Goal: Task Accomplishment & Management: Complete application form

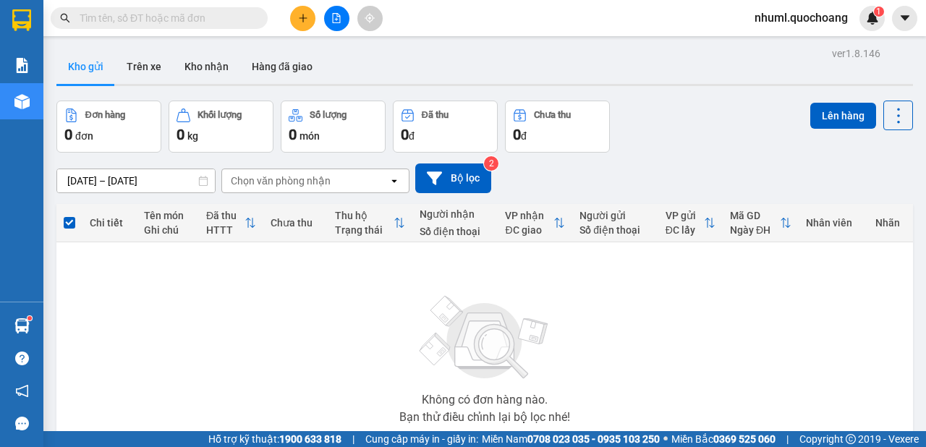
click at [805, 20] on span "nhuml.quochoang" at bounding box center [801, 18] width 116 height 18
click at [790, 45] on span "Đăng xuất" at bounding box center [808, 45] width 85 height 16
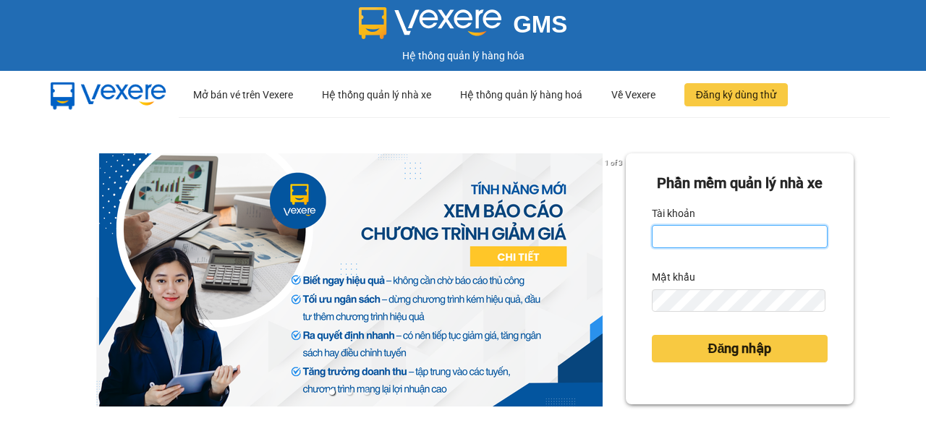
click at [676, 248] on input "Tài khoản" at bounding box center [740, 236] width 176 height 23
type input "viml.quochoang"
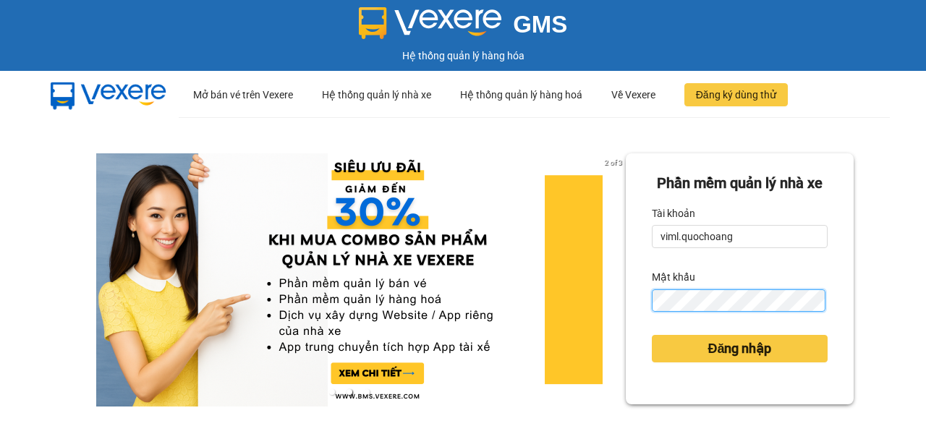
click at [652, 335] on button "Đăng nhập" at bounding box center [740, 348] width 176 height 27
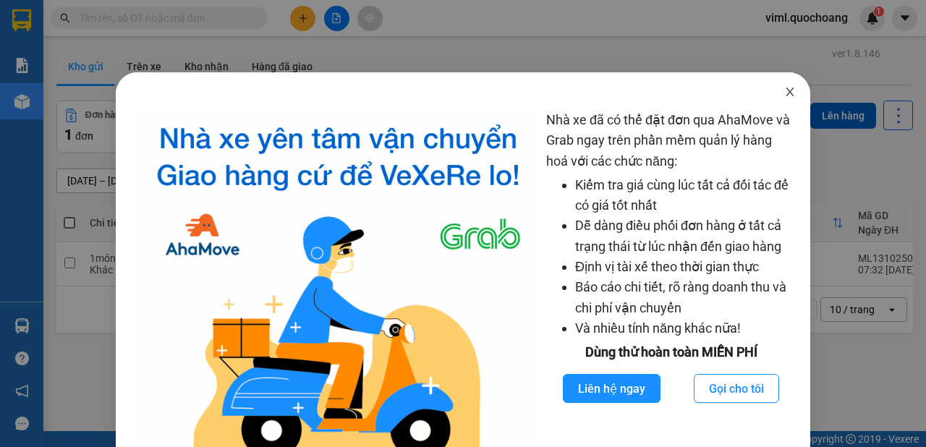
click at [785, 93] on icon "close" at bounding box center [789, 92] width 8 height 9
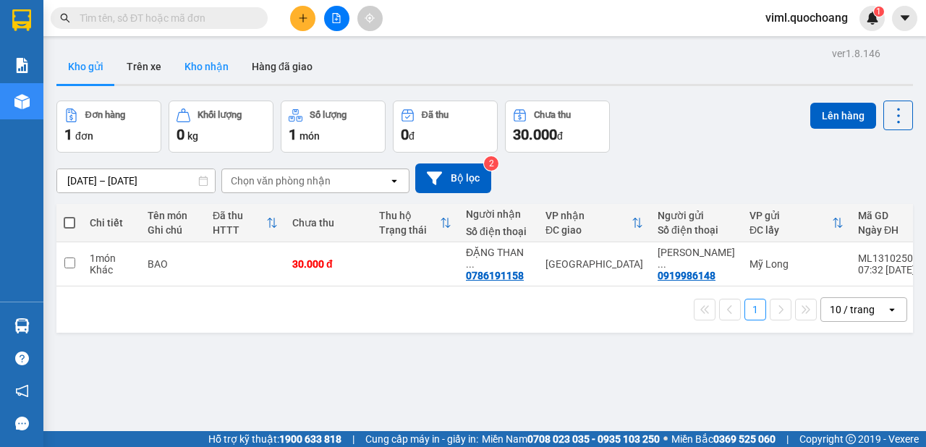
click at [177, 68] on button "Kho nhận" at bounding box center [206, 66] width 67 height 35
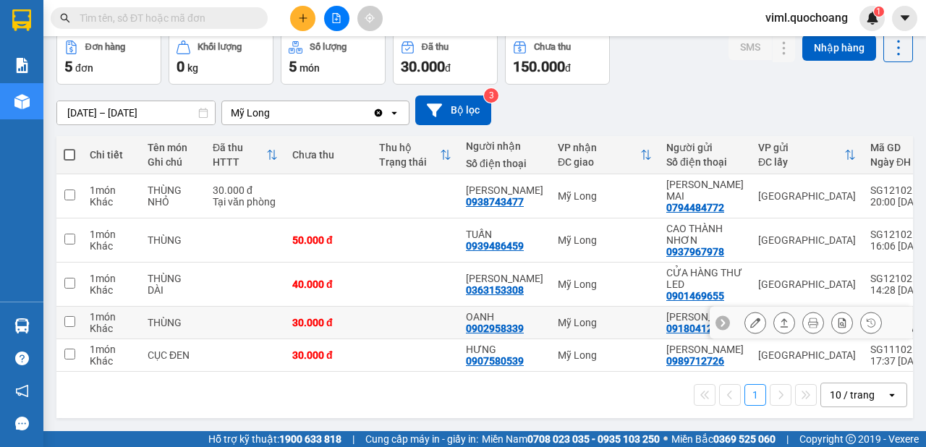
scroll to position [100, 0]
click at [866, 397] on div "10 / trang" at bounding box center [853, 394] width 65 height 23
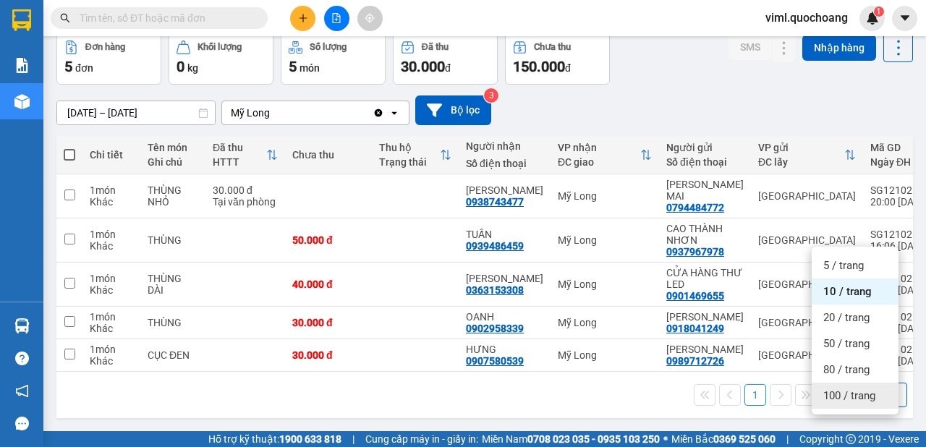
click at [850, 388] on span "100 / trang" at bounding box center [849, 395] width 52 height 14
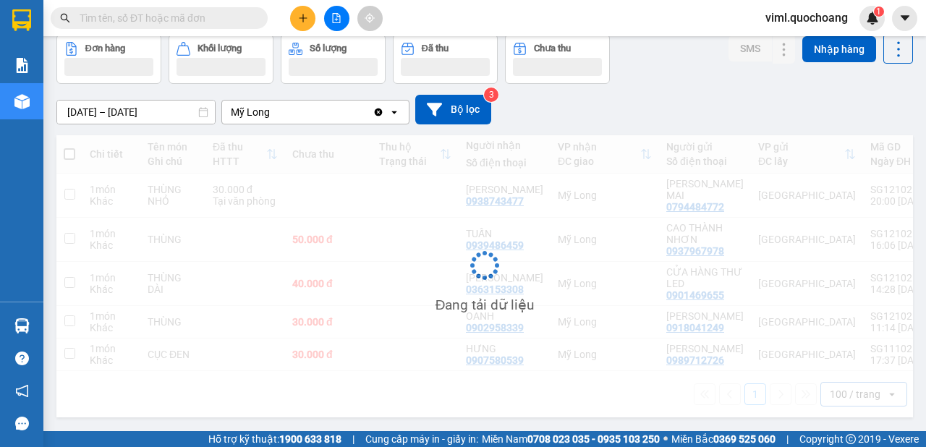
scroll to position [0, 0]
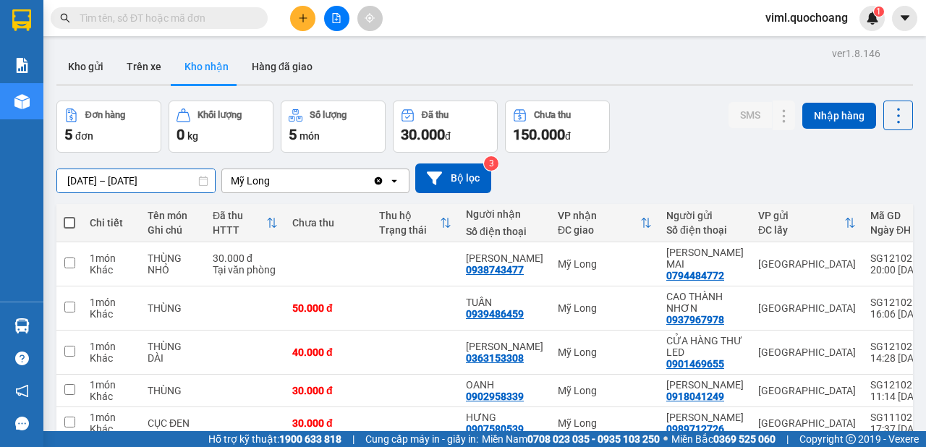
click at [95, 183] on input "[DATE] – [DATE]" at bounding box center [136, 180] width 158 height 23
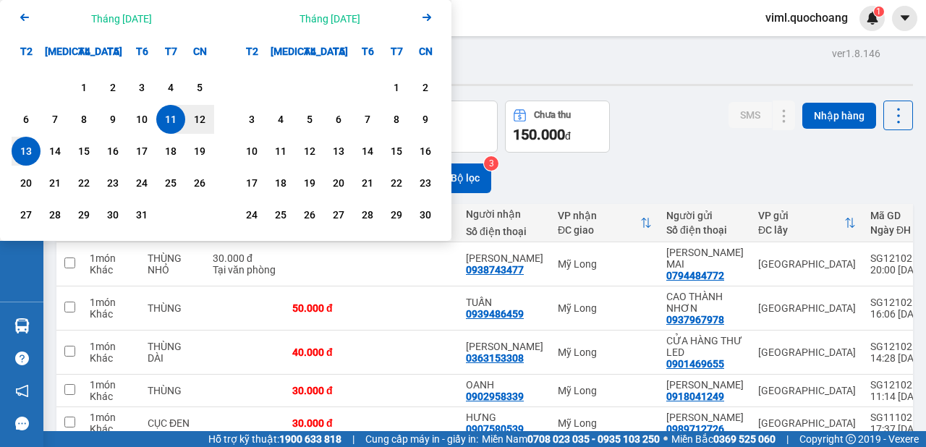
click at [9, 15] on div "Arrow Left Tháng [DATE]" at bounding box center [113, 18] width 226 height 37
click at [24, 14] on icon "Previous month." at bounding box center [24, 17] width 9 height 7
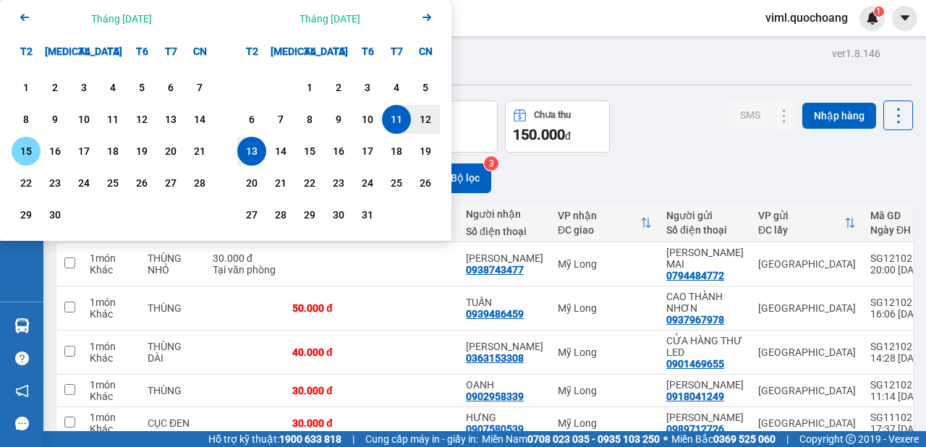
click at [25, 153] on div "15" at bounding box center [26, 150] width 20 height 17
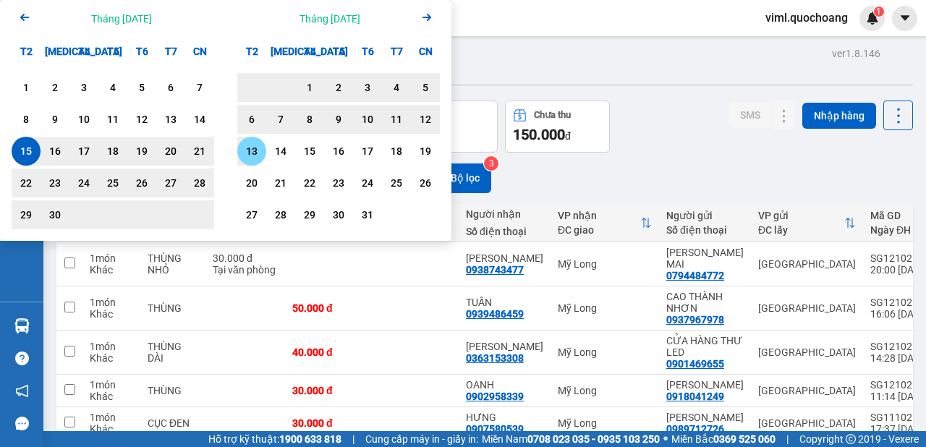
click at [255, 153] on div "13" at bounding box center [252, 150] width 20 height 17
type input "[DATE] – [DATE]"
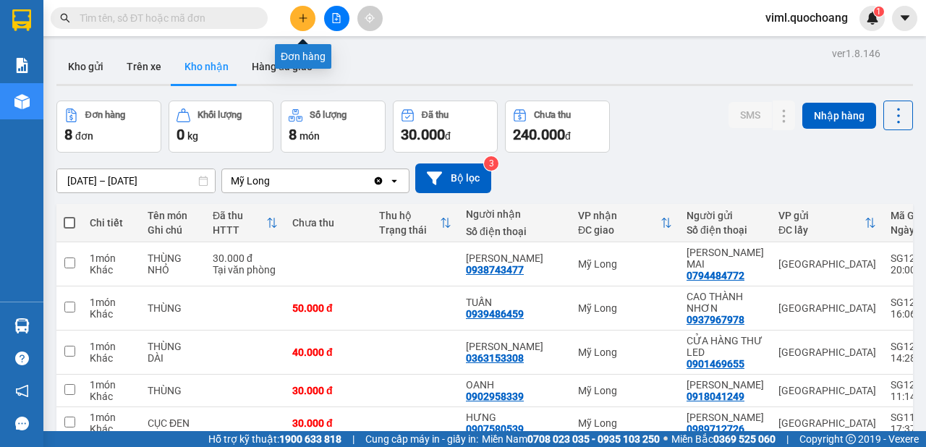
click at [300, 22] on button at bounding box center [302, 18] width 25 height 25
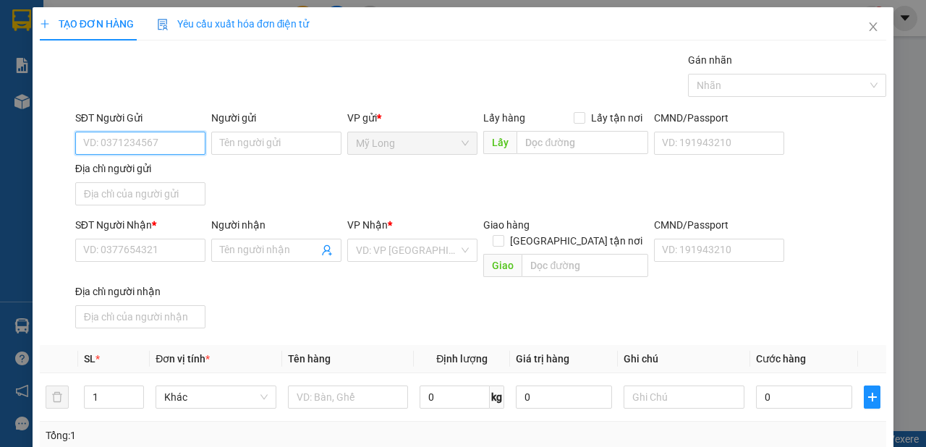
click at [161, 139] on input "SĐT Người Gửi" at bounding box center [140, 143] width 130 height 23
type input "0977105765"
click at [166, 174] on div "0977105765 - [PERSON_NAME]" at bounding box center [154, 171] width 142 height 16
type input "[PERSON_NAME]"
type input "0977105765"
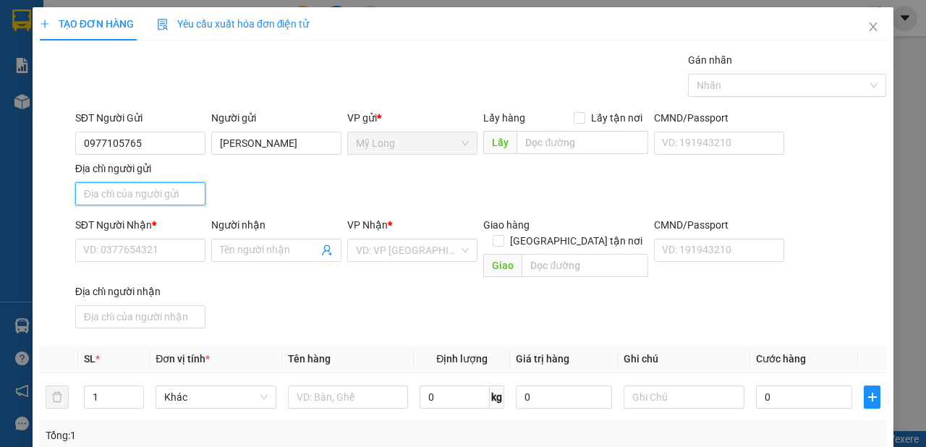
click at [166, 190] on input "Địa chỉ người gửi" at bounding box center [140, 193] width 130 height 23
type input "a"
type input "â"
type input "ấ"
type input "A"
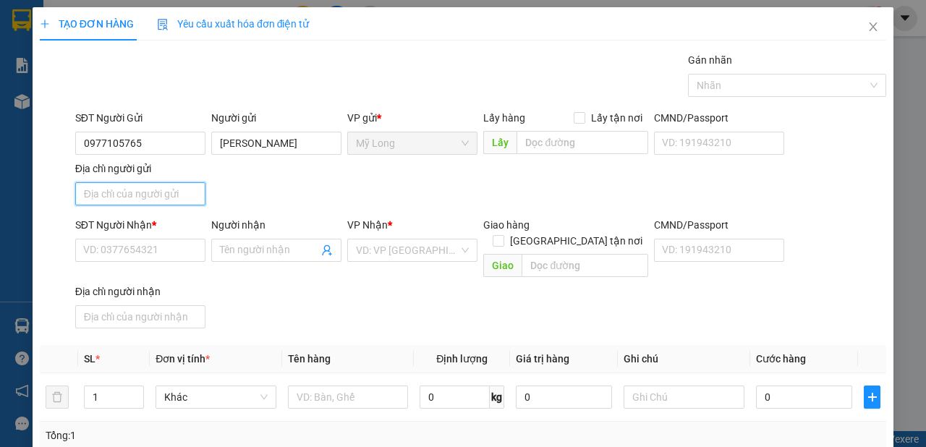
type input "Â"
type input "ẤP 1 [GEOGRAPHIC_DATA]"
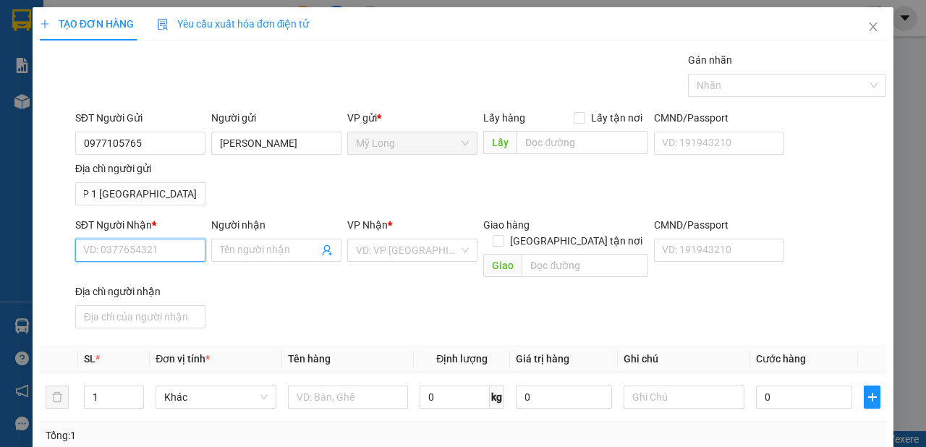
click at [163, 243] on input "SĐT Người Nhận *" at bounding box center [140, 250] width 130 height 23
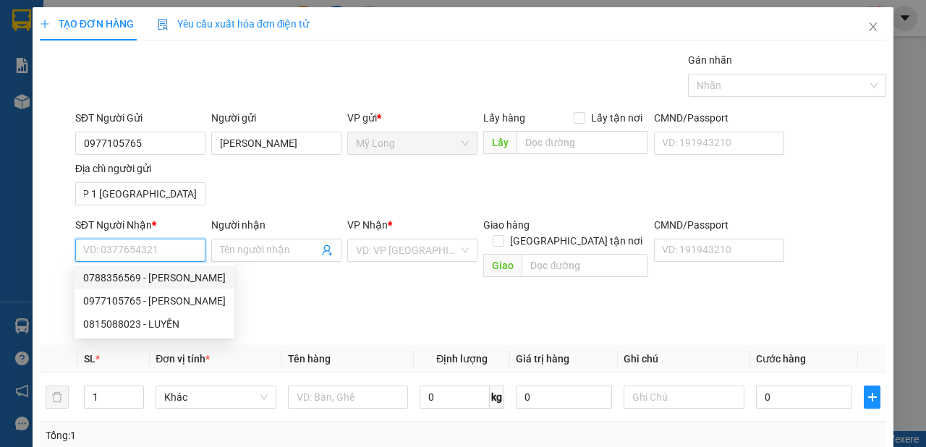
click at [181, 281] on div "0788356569 - [PERSON_NAME]" at bounding box center [154, 278] width 142 height 16
type input "0788356569"
type input "[PERSON_NAME]"
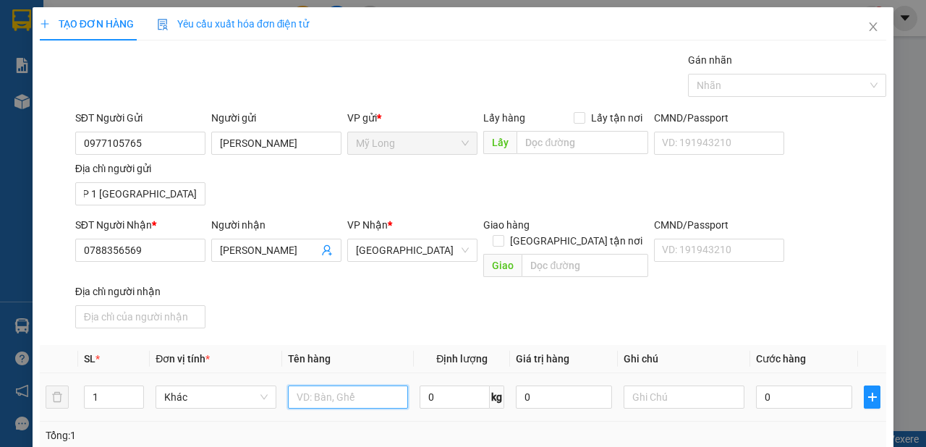
click at [359, 385] on input "text" at bounding box center [348, 396] width 121 height 23
click at [128, 395] on span "Decrease Value" at bounding box center [135, 401] width 16 height 13
type input "LỒNG CHIM"
click at [114, 386] on input "1" at bounding box center [114, 397] width 59 height 22
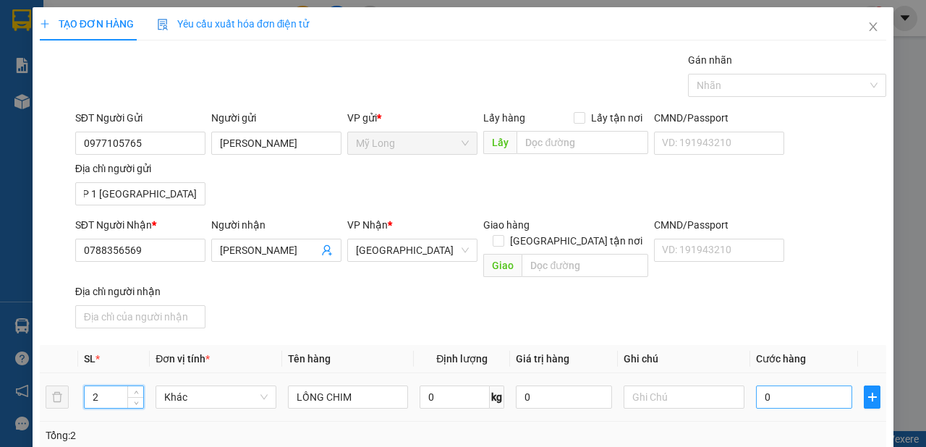
type input "2"
click at [798, 385] on input "0" at bounding box center [804, 396] width 96 height 23
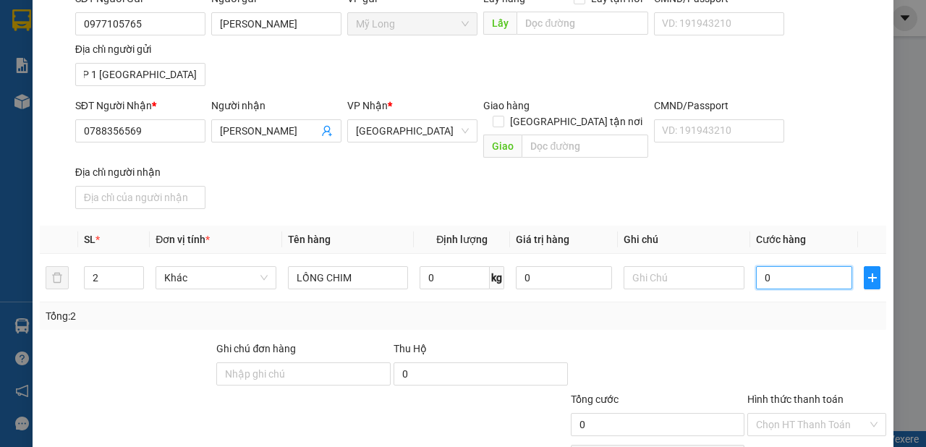
scroll to position [187, 0]
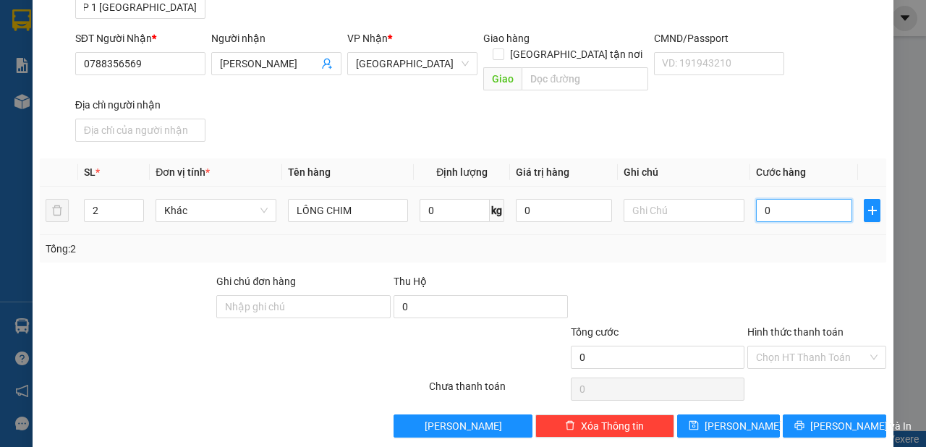
click at [802, 199] on input "0" at bounding box center [804, 210] width 96 height 23
type input "01"
type input "1"
type input "010"
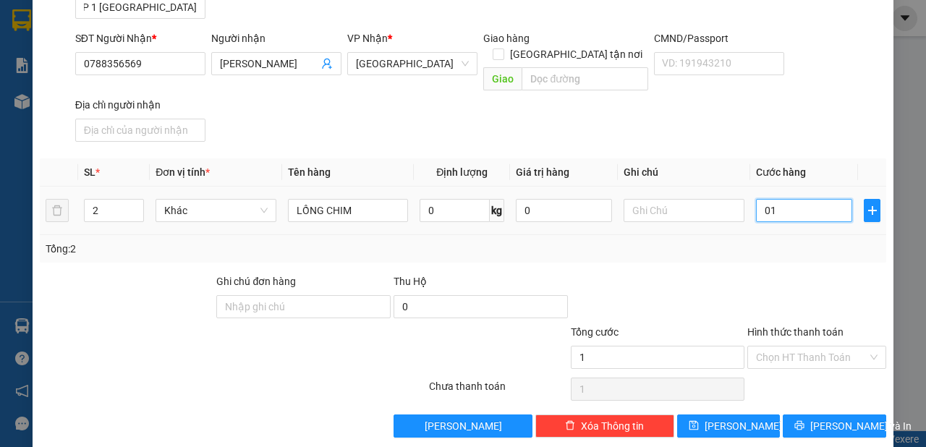
type input "10"
type input "0.100"
type input "100"
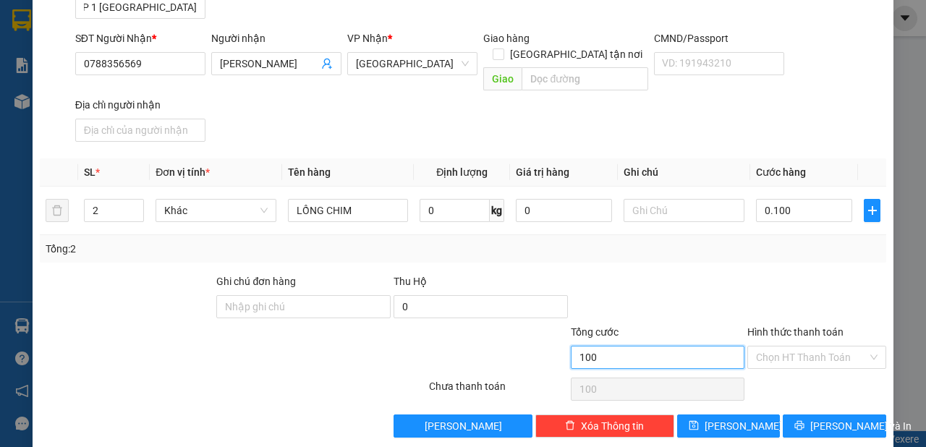
type input "100.000"
click at [699, 346] on input "100.000" at bounding box center [658, 357] width 174 height 23
click at [821, 353] on div "Hình thức thanh toán Chọn HT Thanh Toán" at bounding box center [816, 349] width 139 height 51
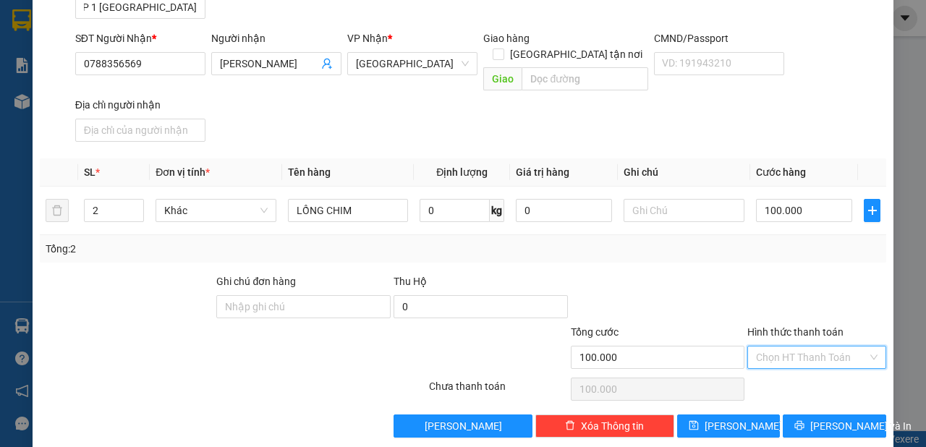
click at [812, 346] on input "Hình thức thanh toán" at bounding box center [811, 357] width 111 height 22
click at [808, 362] on div "Tại văn phòng" at bounding box center [809, 367] width 120 height 16
type input "0"
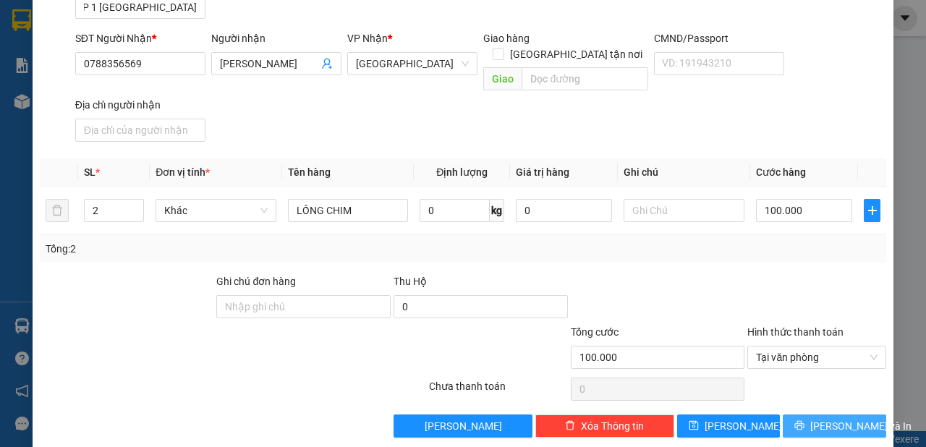
click at [811, 414] on button "[PERSON_NAME] và In" at bounding box center [833, 425] width 103 height 23
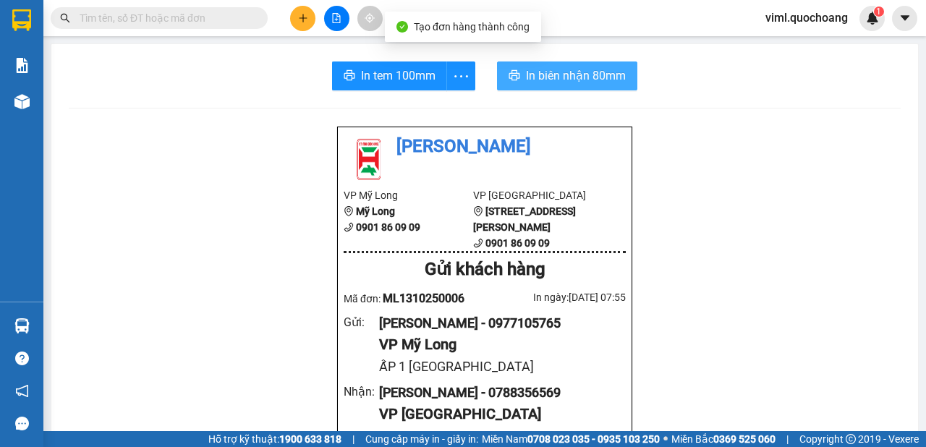
click at [566, 77] on span "In biên nhận 80mm" at bounding box center [576, 76] width 100 height 18
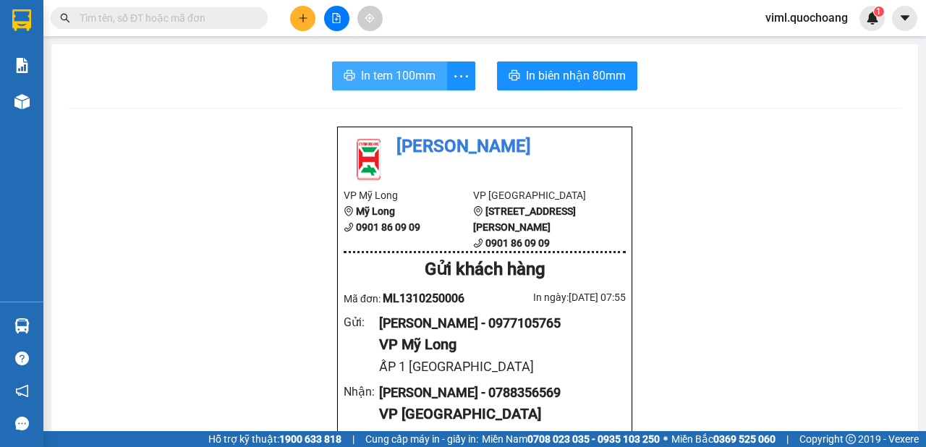
click at [381, 86] on button "In tem 100mm" at bounding box center [389, 75] width 115 height 29
click at [375, 66] on button "In tem 100mm" at bounding box center [389, 75] width 115 height 29
click at [304, 20] on icon "plus" at bounding box center [303, 18] width 10 height 10
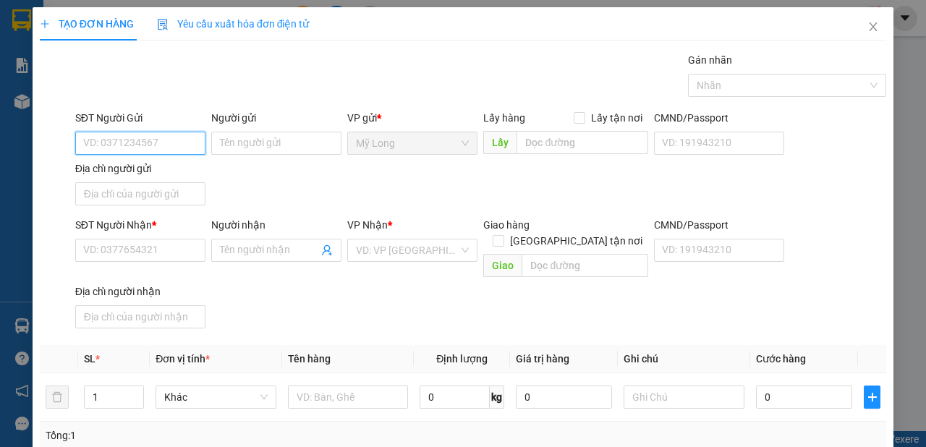
click at [179, 145] on input "SĐT Người Gửi" at bounding box center [140, 143] width 130 height 23
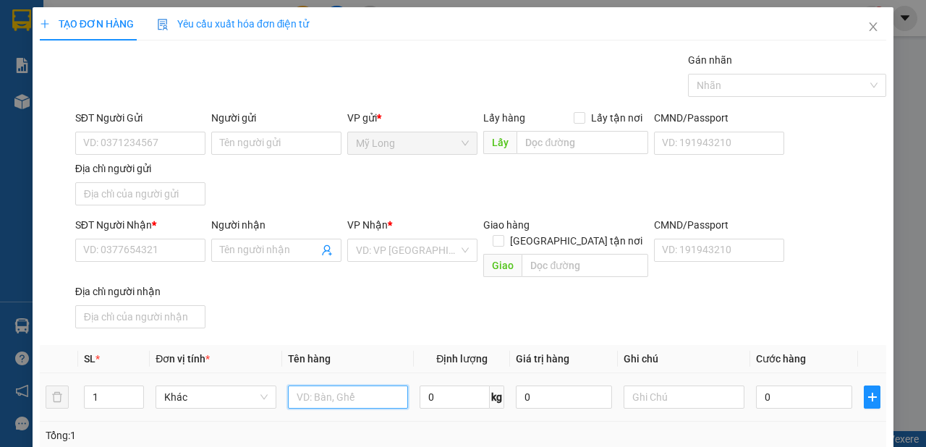
click at [340, 385] on input "text" at bounding box center [348, 396] width 121 height 23
type input "BAO"
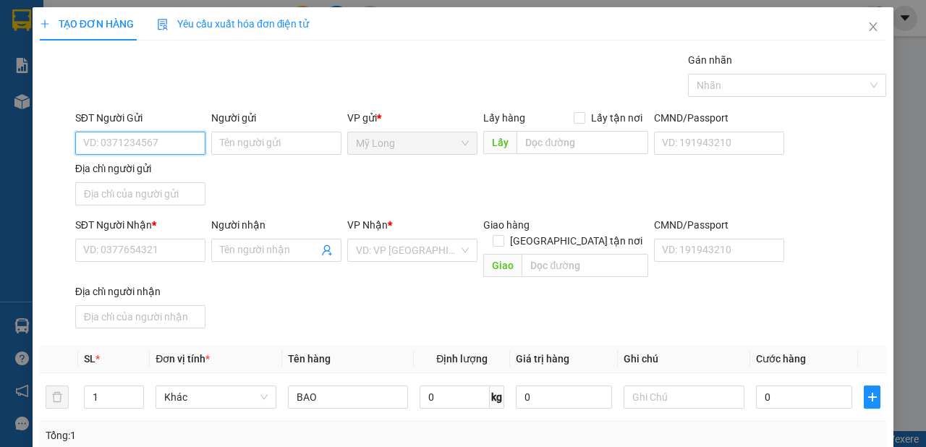
click at [109, 132] on input "SĐT Người Gửi" at bounding box center [140, 143] width 130 height 23
type input "0969446668"
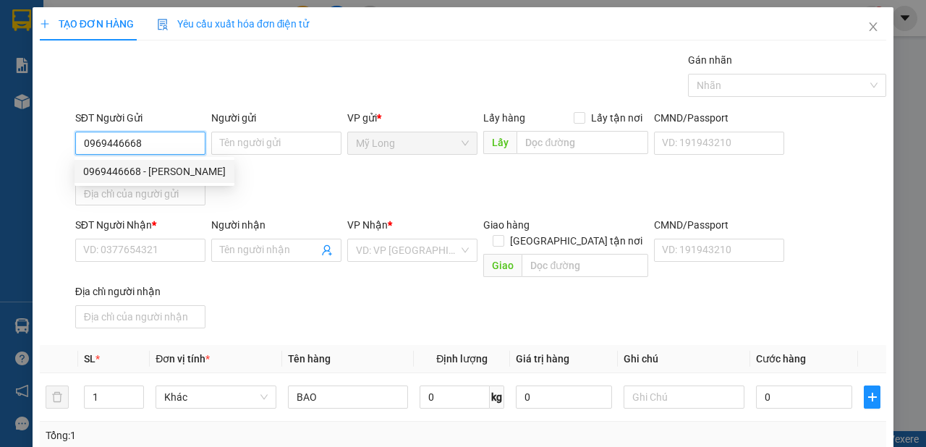
click at [216, 171] on div "0969446668 - [PERSON_NAME]" at bounding box center [154, 171] width 142 height 16
type input "[PERSON_NAME]"
type input "0969446668"
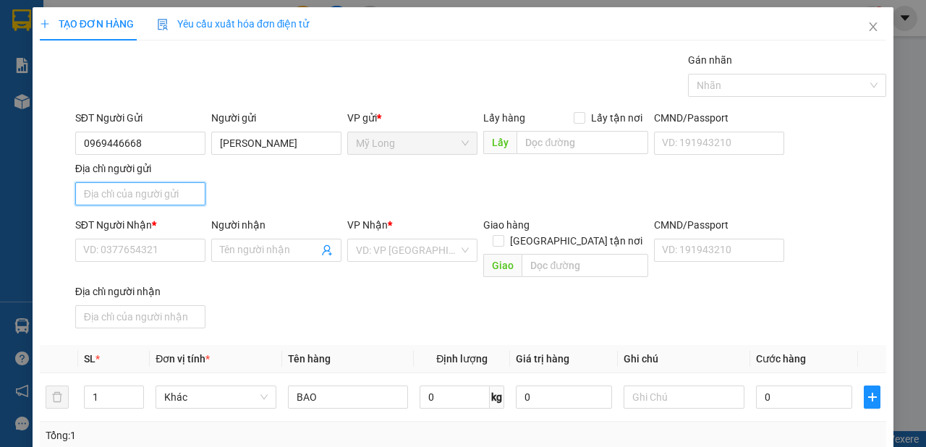
click at [169, 196] on input "Địa chỉ người gửi" at bounding box center [140, 193] width 130 height 23
type input "A"
type input "Â"
type input "A"
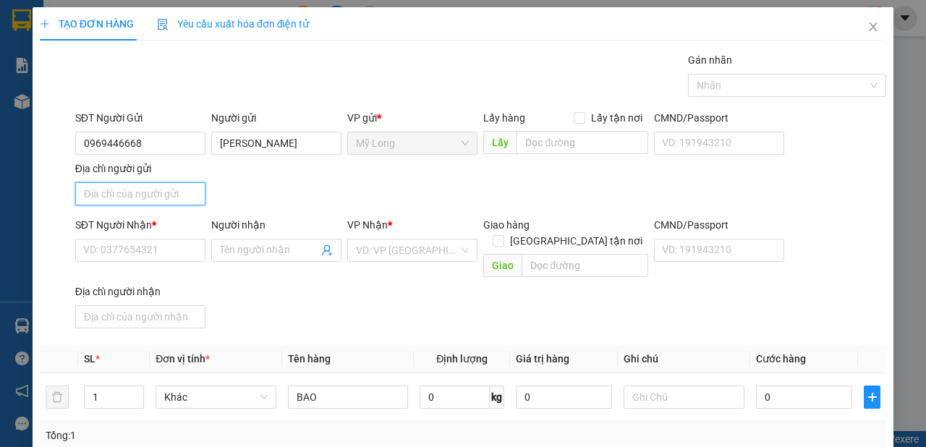
type input "Â"
type input "ẤP 11 [GEOGRAPHIC_DATA]"
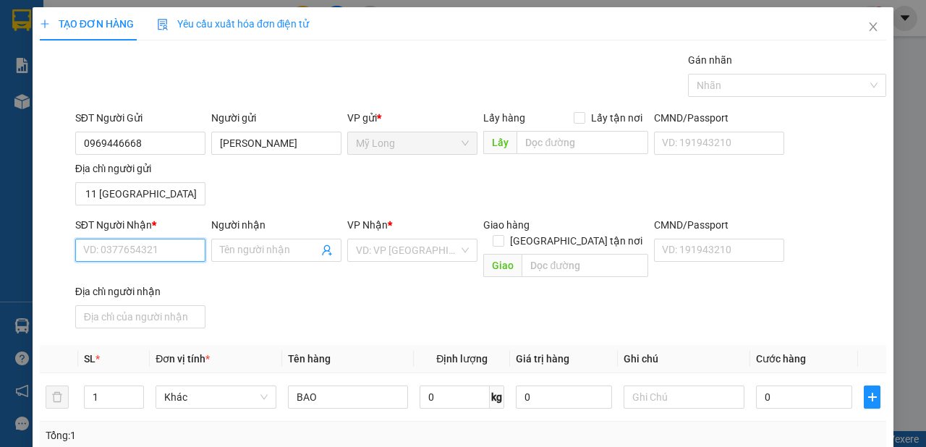
click at [158, 250] on input "SĐT Người Nhận *" at bounding box center [140, 250] width 130 height 23
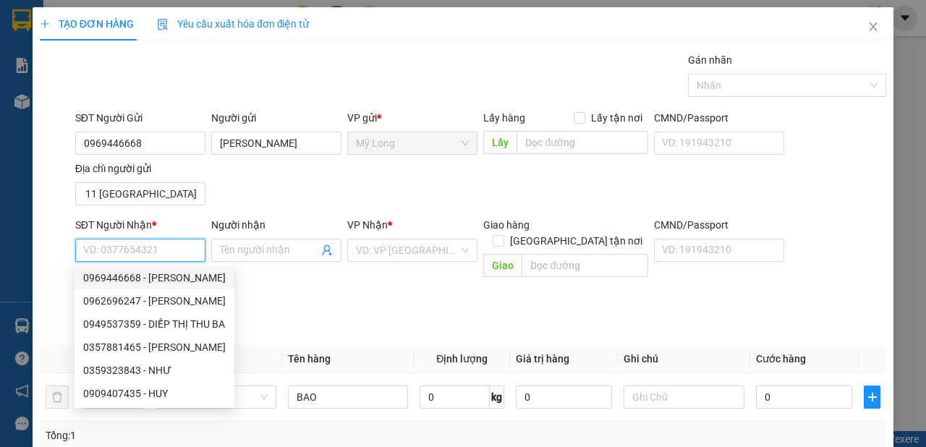
click at [145, 245] on input "SĐT Người Nhận *" at bounding box center [140, 250] width 130 height 23
click at [151, 369] on div "0359323843 - NHƯ" at bounding box center [154, 370] width 142 height 16
type input "0359323843"
type input "NHƯ"
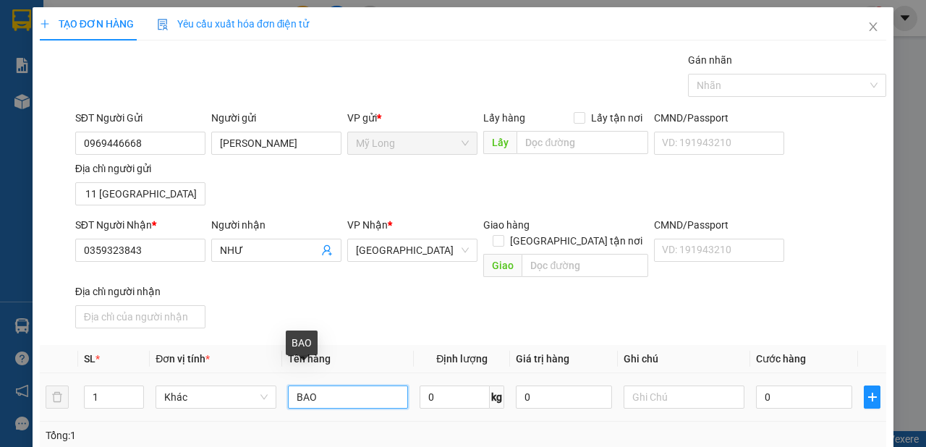
click at [375, 385] on input "BAO" at bounding box center [348, 396] width 121 height 23
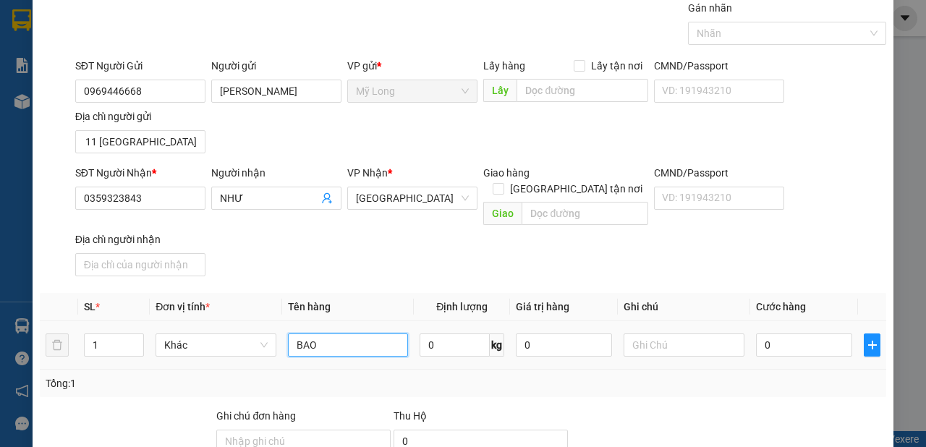
scroll to position [81, 0]
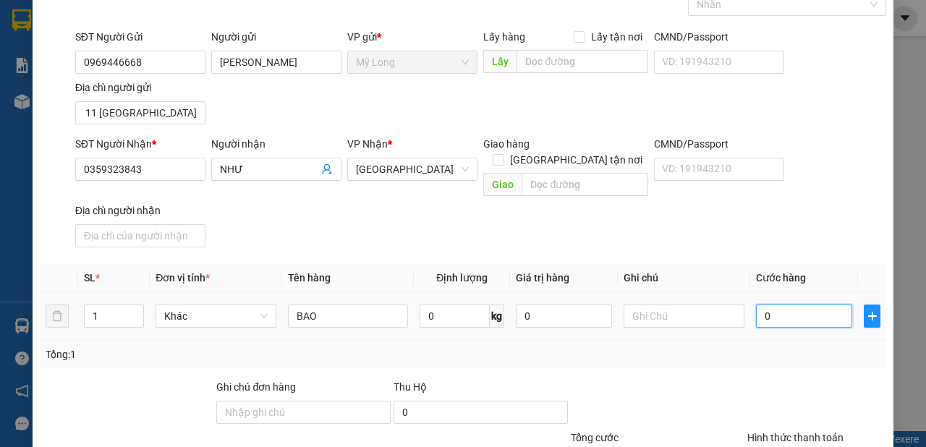
click at [800, 304] on input "0" at bounding box center [804, 315] width 96 height 23
click at [782, 304] on input "0" at bounding box center [804, 315] width 96 height 23
type input "03"
type input "3"
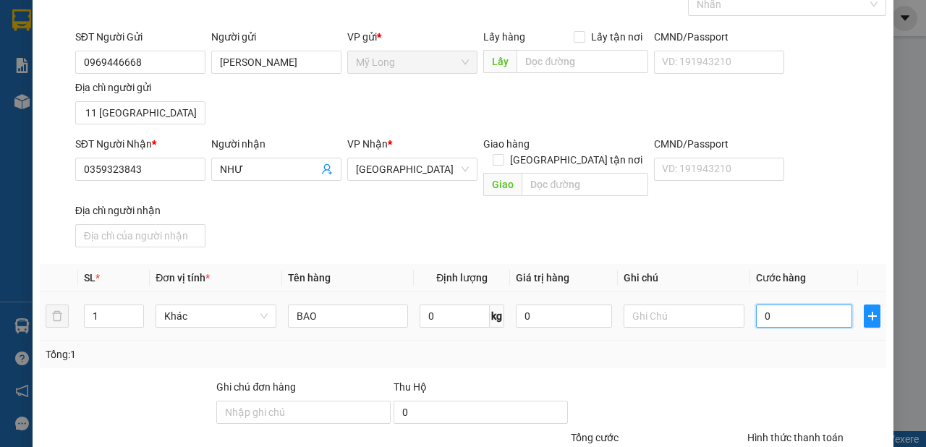
type input "3"
type input "030"
type input "30"
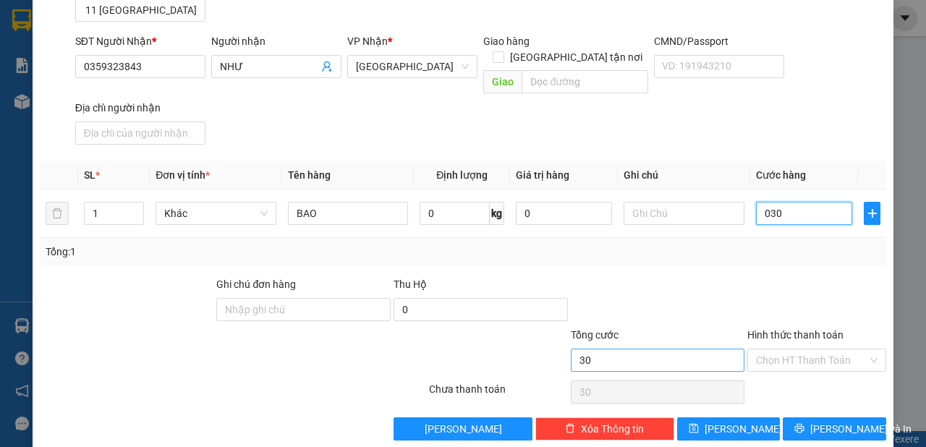
scroll to position [187, 0]
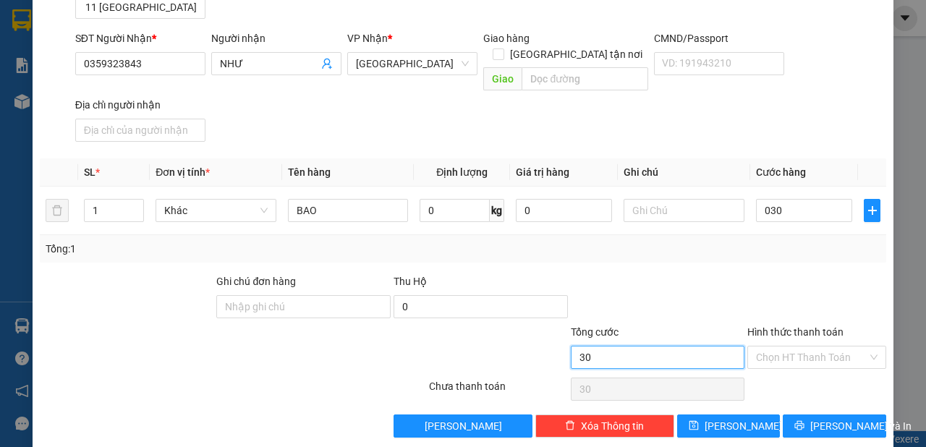
type input "30.000"
click at [675, 346] on input "30.000" at bounding box center [658, 357] width 174 height 23
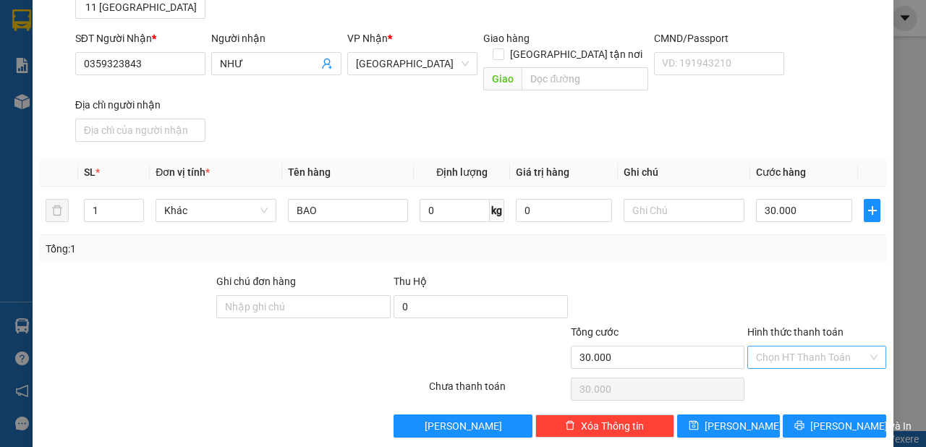
click at [764, 346] on input "Hình thức thanh toán" at bounding box center [811, 357] width 111 height 22
click at [772, 357] on div "Tại văn phòng" at bounding box center [809, 367] width 137 height 23
type input "0"
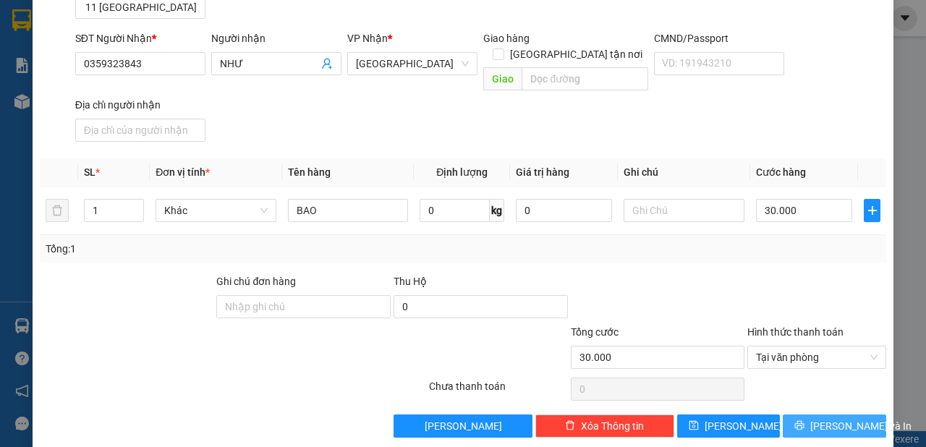
click at [815, 418] on span "[PERSON_NAME] và In" at bounding box center [860, 426] width 101 height 16
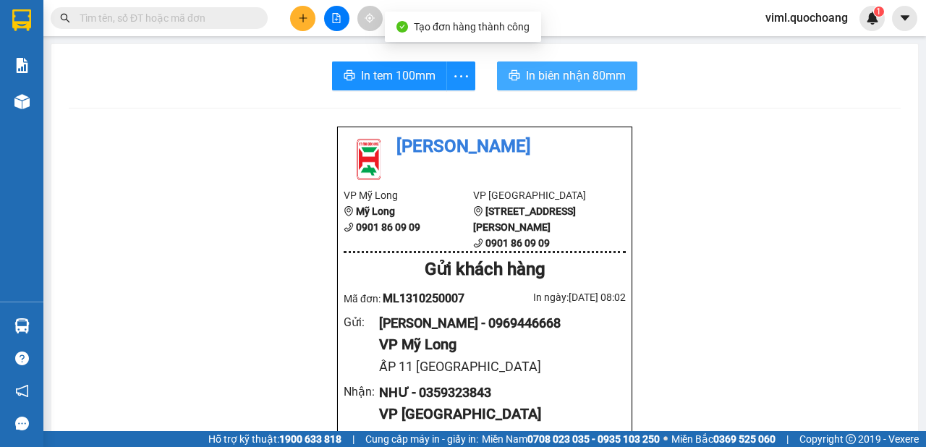
click at [556, 80] on span "In biên nhận 80mm" at bounding box center [576, 76] width 100 height 18
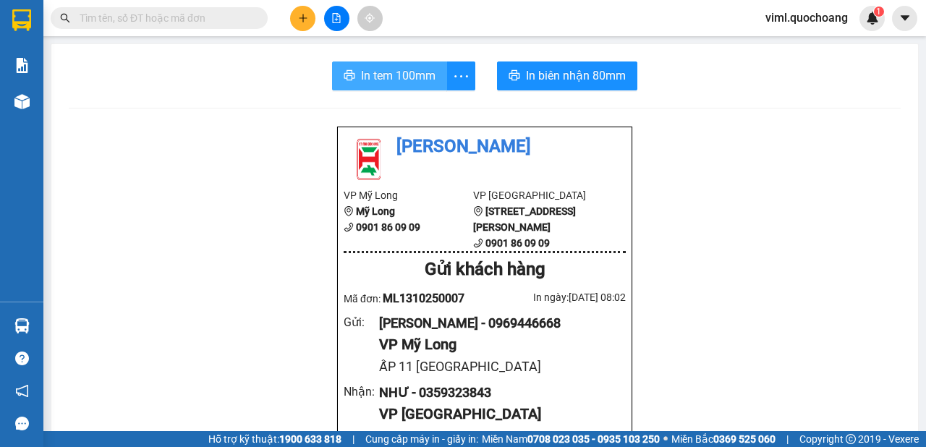
click at [375, 80] on span "In tem 100mm" at bounding box center [398, 76] width 74 height 18
